Goal: Task Accomplishment & Management: Manage account settings

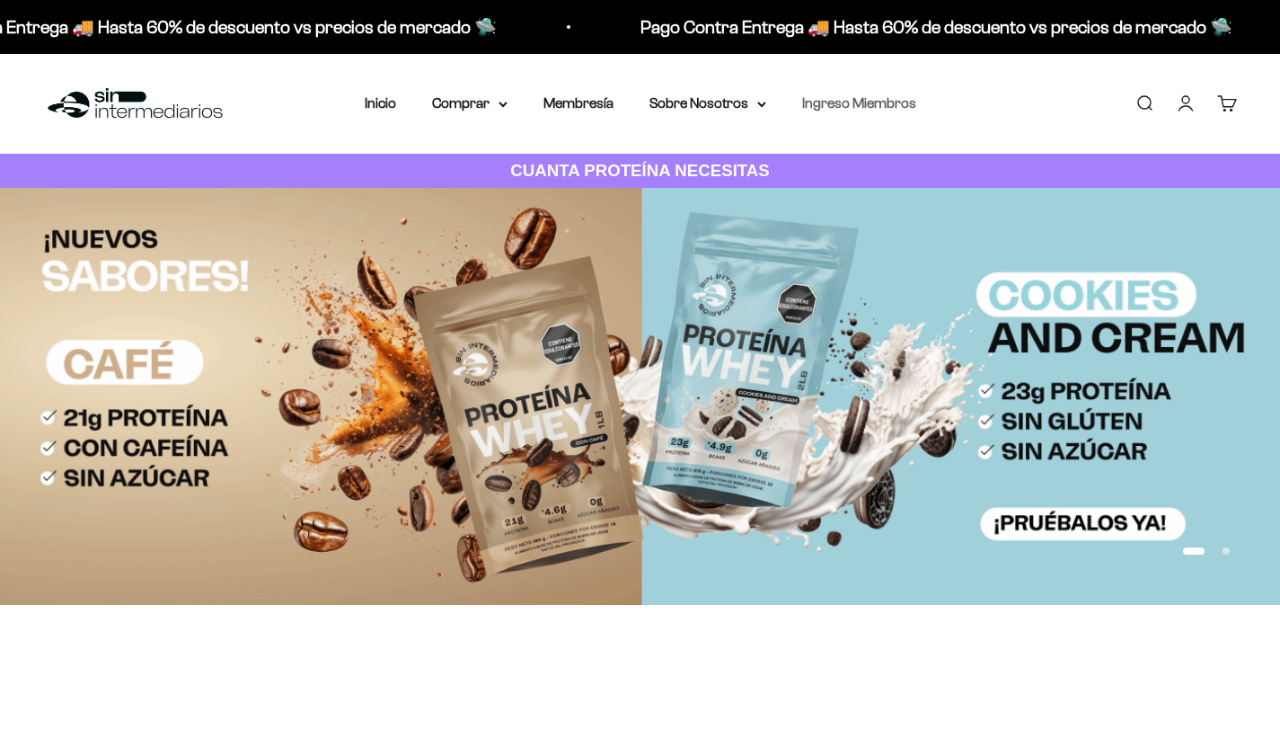
click at [891, 101] on link "Ingreso Miembros" at bounding box center [859, 102] width 114 height 15
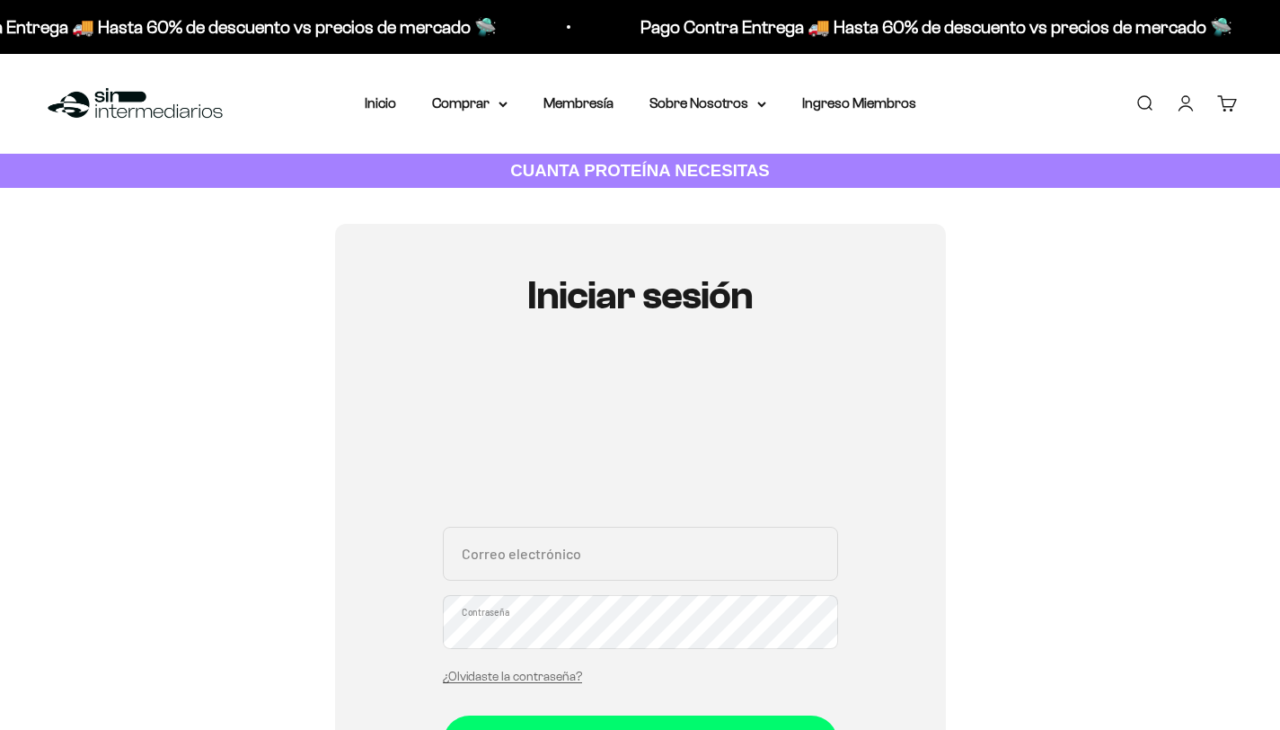
click at [553, 555] on input "Correo electrónico" at bounding box center [640, 553] width 395 height 54
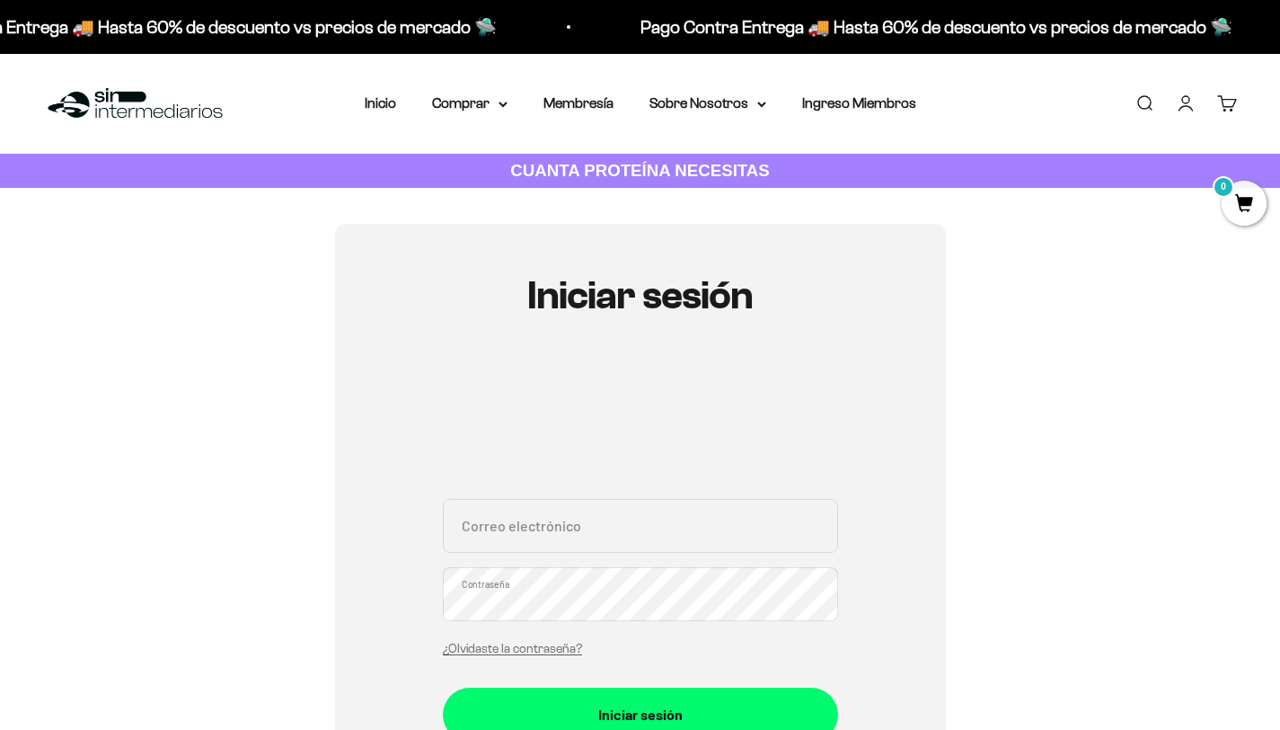
click at [510, 527] on input "Correo electrónico" at bounding box center [640, 526] width 395 height 54
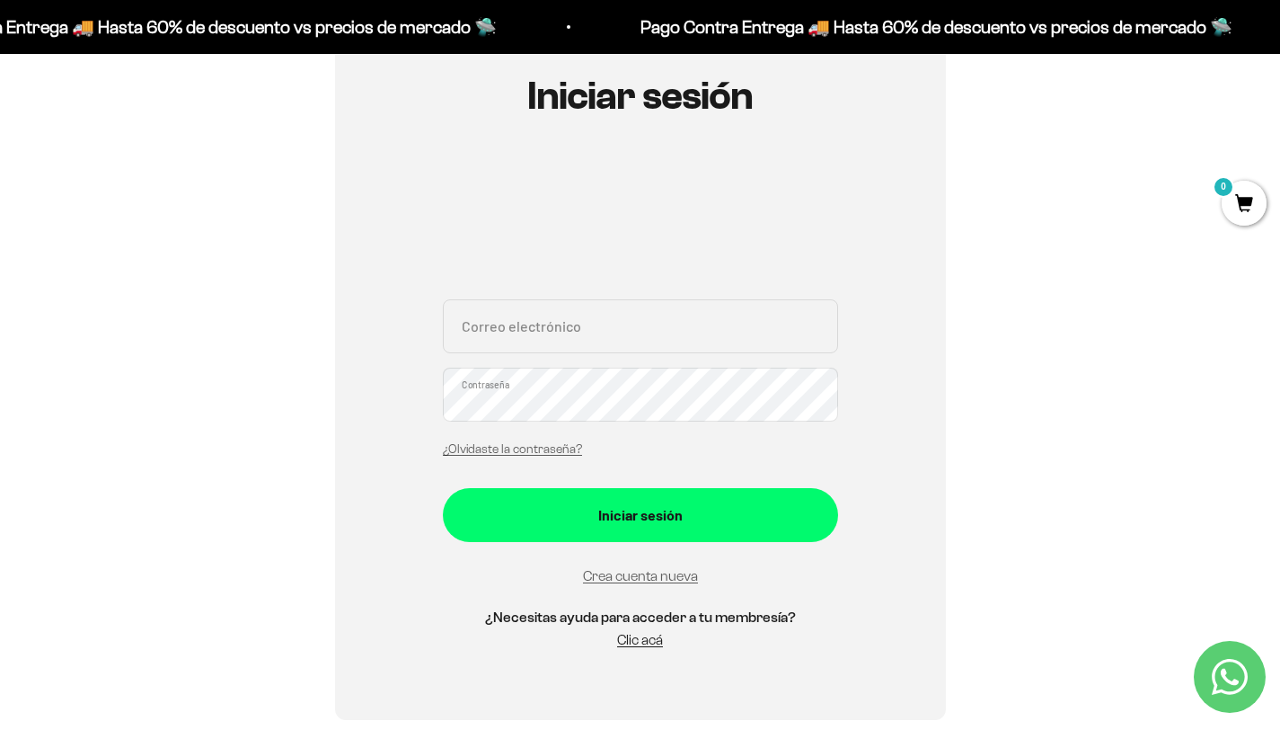
scroll to position [202, 0]
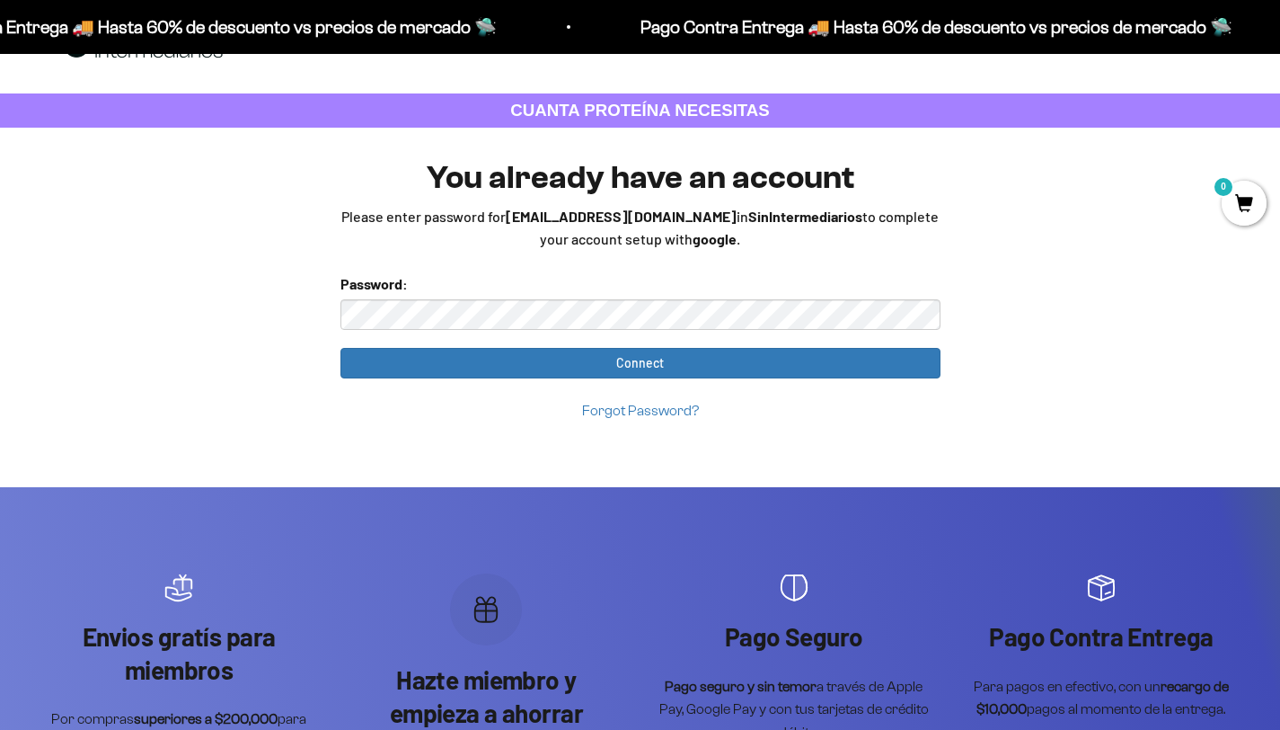
scroll to position [60, 0]
